Goal: Task Accomplishment & Management: Use online tool/utility

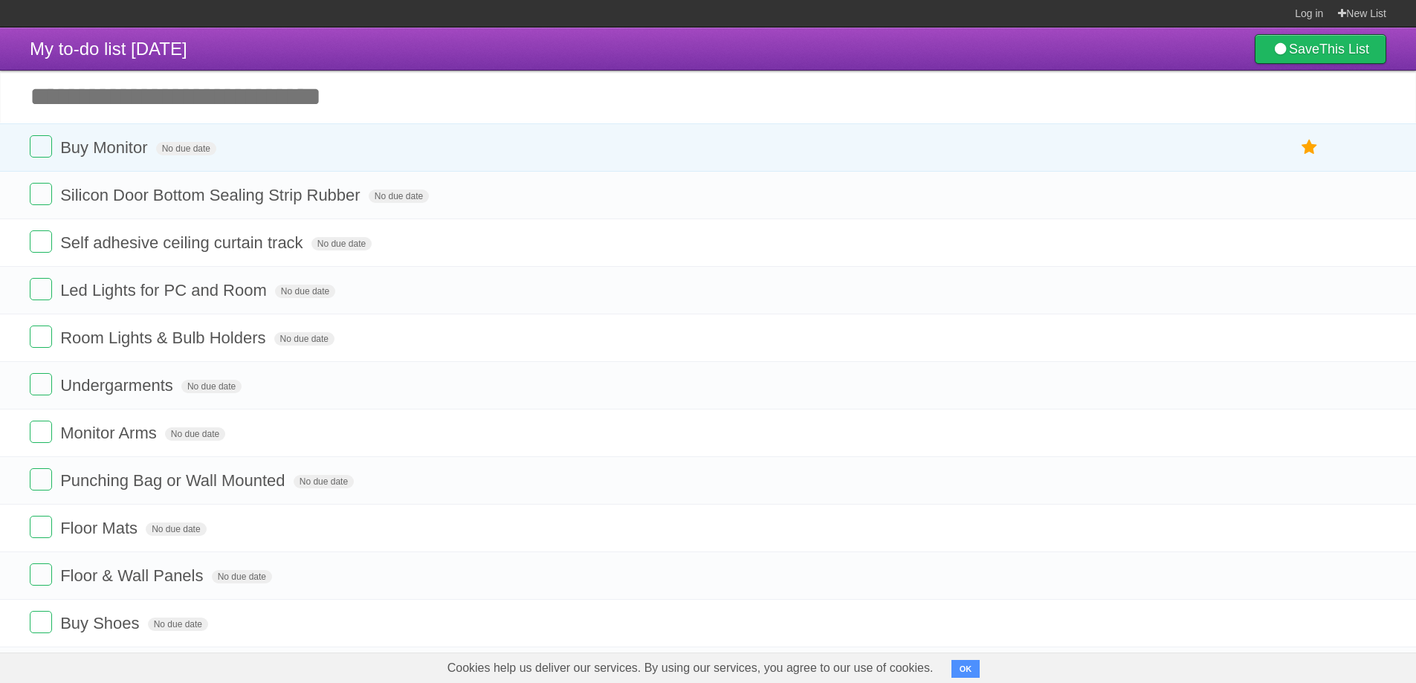
click at [262, 97] on input "Add another task" at bounding box center [708, 97] width 1416 height 52
type input "**********"
click input "*********" at bounding box center [0, 0] width 0 height 0
